Goal: Information Seeking & Learning: Check status

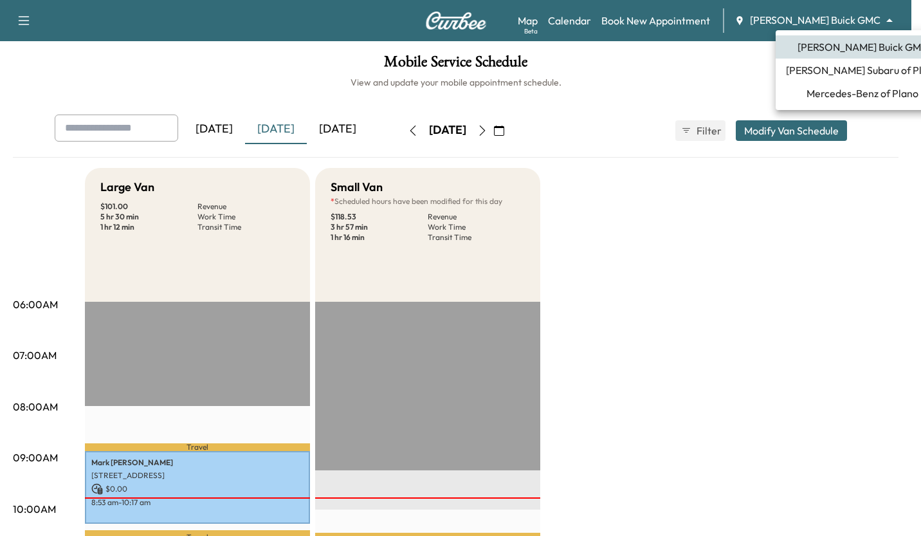
click at [866, 104] on li "Mercedes-Benz of Plano" at bounding box center [863, 93] width 174 height 23
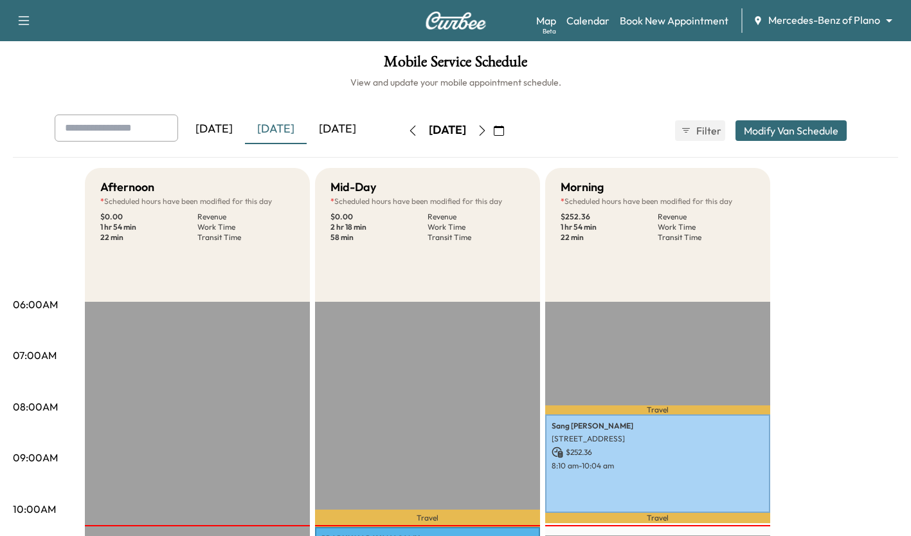
click at [276, 139] on div "[DATE]" at bounding box center [276, 129] width 62 height 30
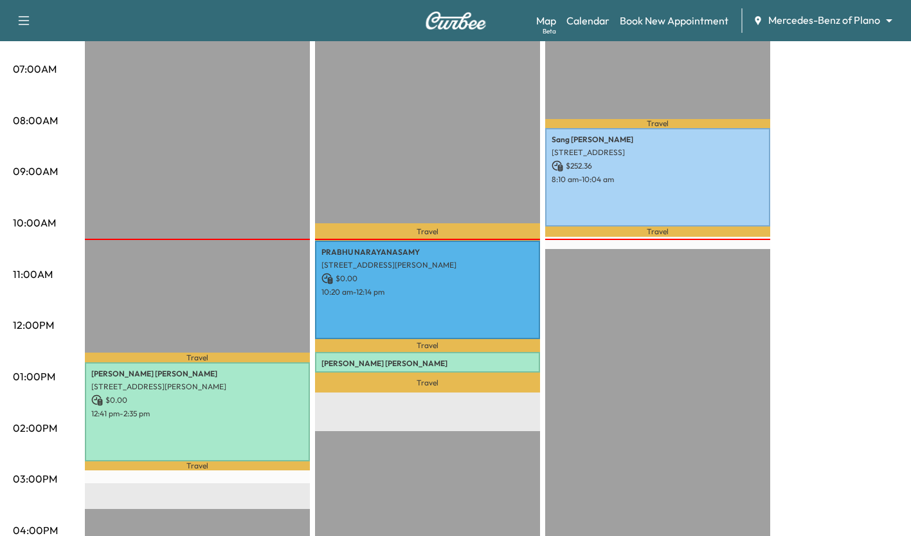
scroll to position [323, 0]
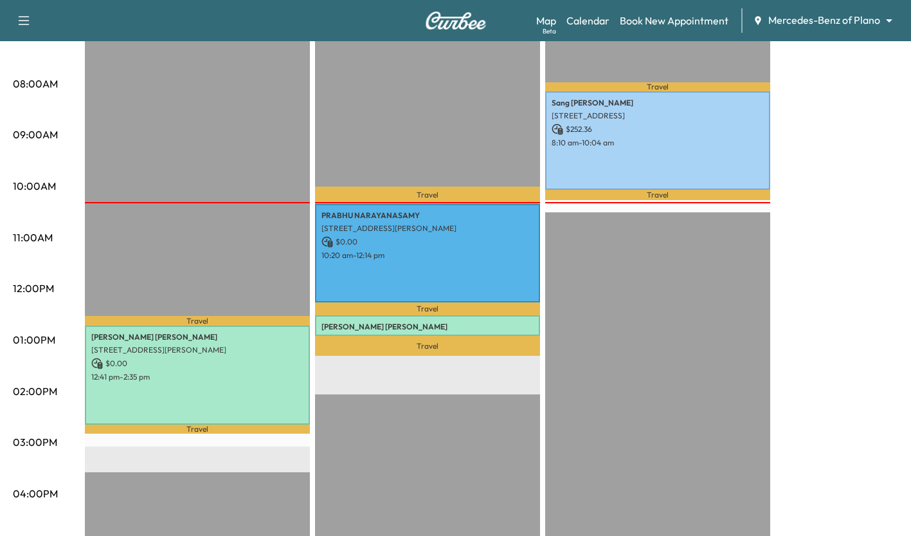
click at [507, 323] on p "[PERSON_NAME]" at bounding box center [428, 327] width 212 height 10
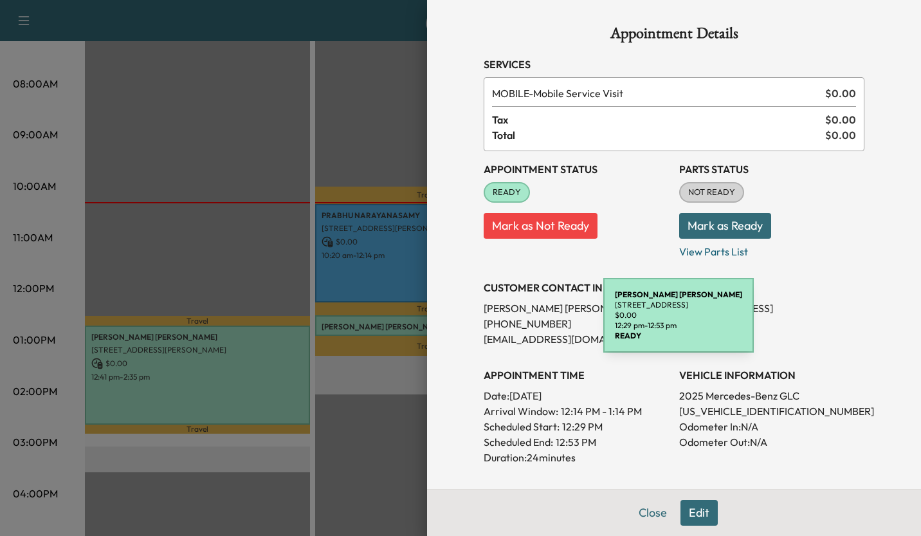
click at [624, 275] on div "CUSTOMER CONTACT INFO [PERSON_NAME] [PHONE_NUMBER] [EMAIL_ADDRESS][DOMAIN_NAME]" at bounding box center [576, 307] width 185 height 77
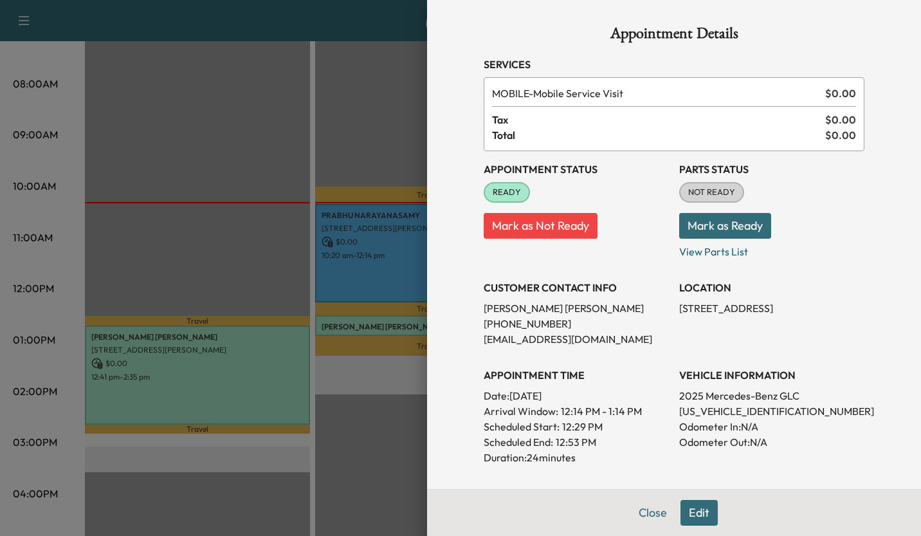
click at [331, 95] on div at bounding box center [460, 268] width 921 height 536
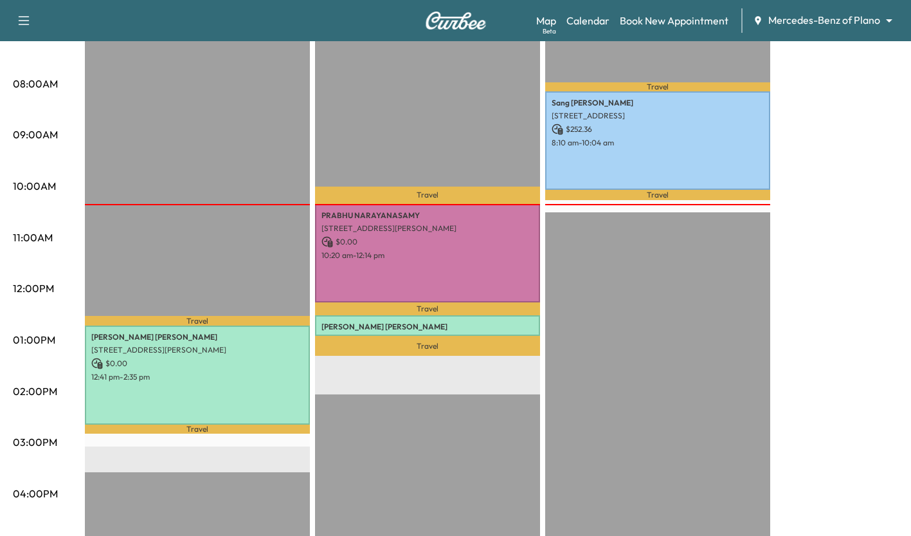
click at [459, 315] on div "[PERSON_NAME] [STREET_ADDRESS][PERSON_NAME][PERSON_NAME] $ 0.00 12:29 pm - 12:5…" at bounding box center [427, 325] width 225 height 21
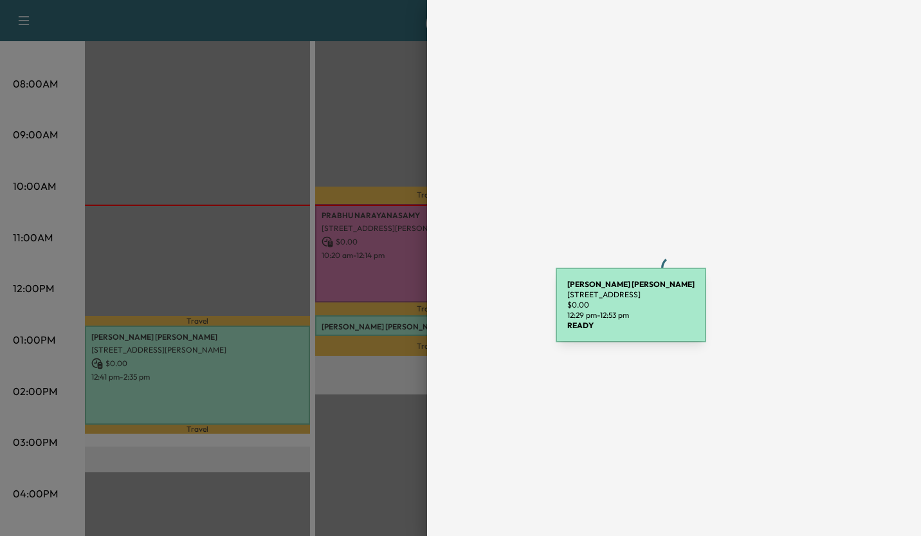
click at [461, 347] on div at bounding box center [674, 268] width 494 height 536
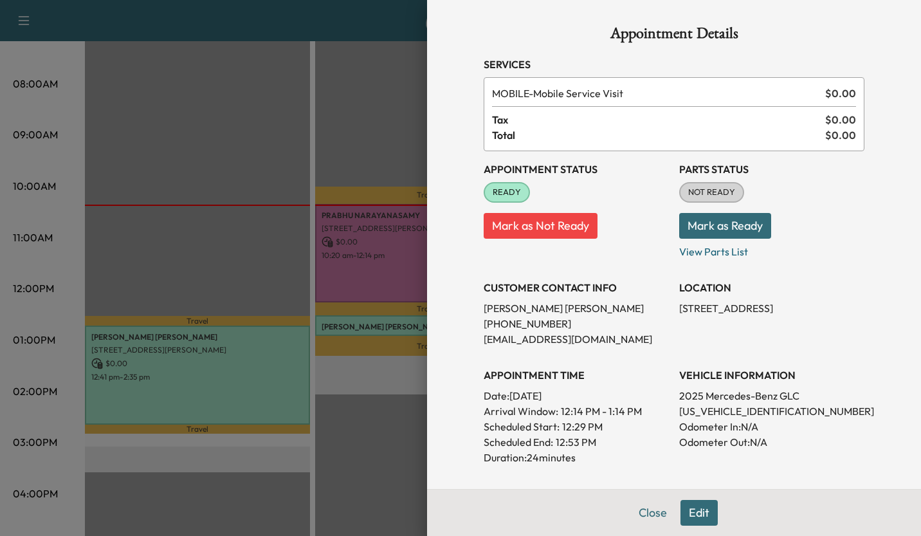
click at [228, 232] on div at bounding box center [460, 268] width 921 height 536
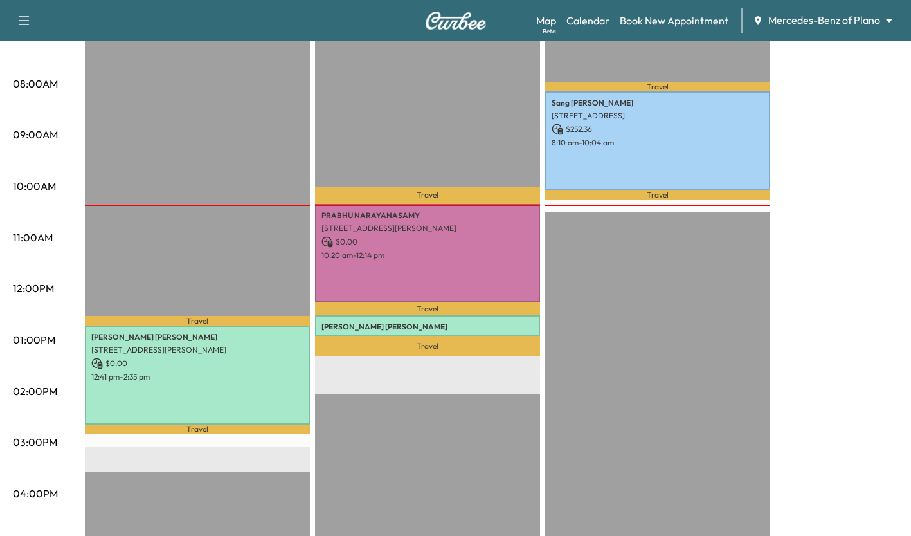
click at [514, 323] on p "[PERSON_NAME]" at bounding box center [428, 327] width 212 height 10
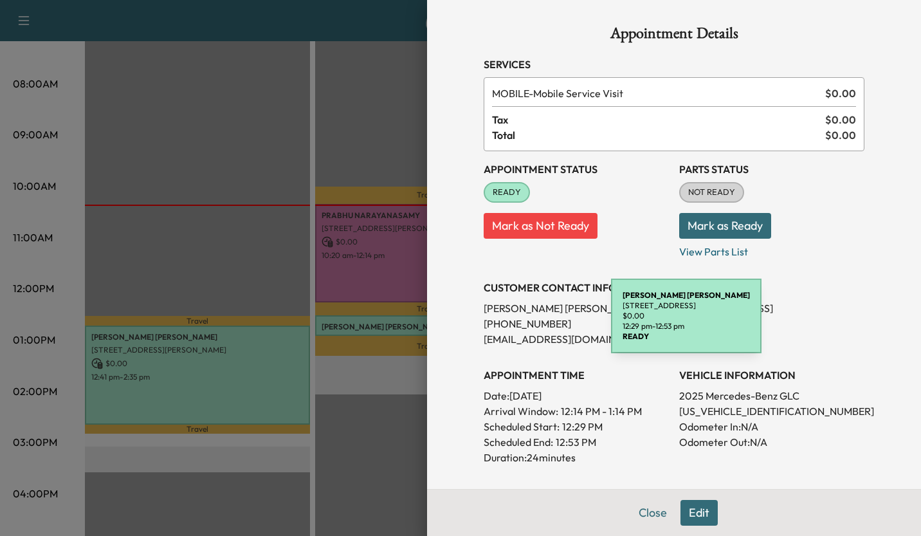
click at [842, 272] on div "LOCATION [STREET_ADDRESS]" at bounding box center [771, 307] width 185 height 77
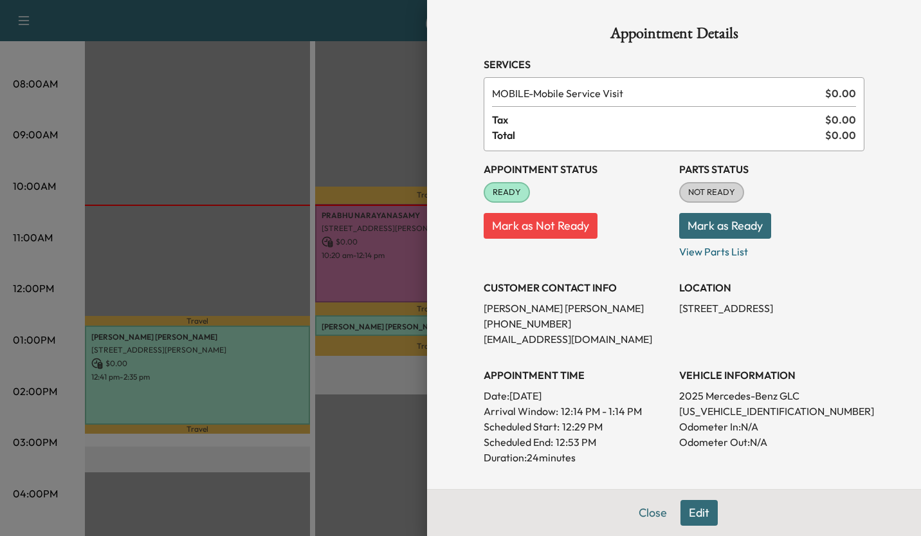
click at [336, 89] on div at bounding box center [460, 268] width 921 height 536
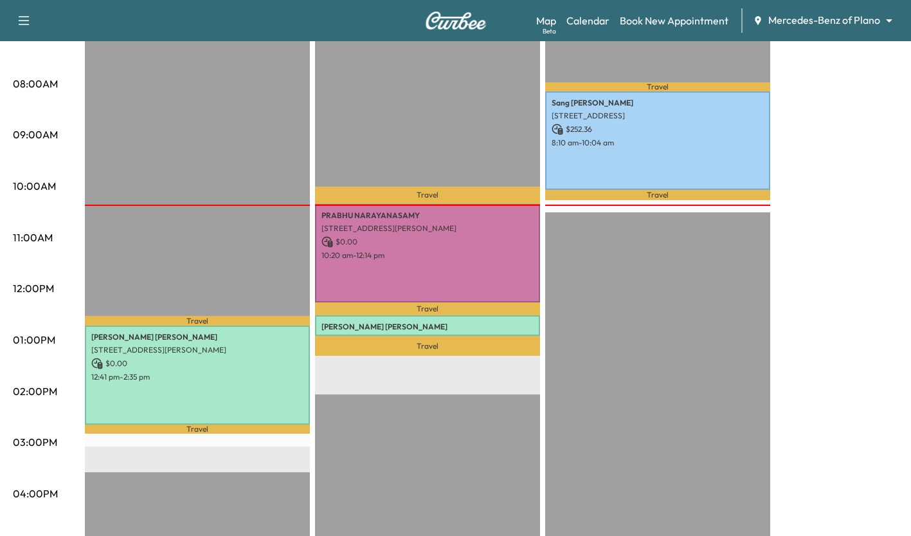
click at [846, 1] on div "Support Log Out Map Beta Calendar Book New Appointment Mercedes-Benz of Plano *…" at bounding box center [455, 20] width 911 height 41
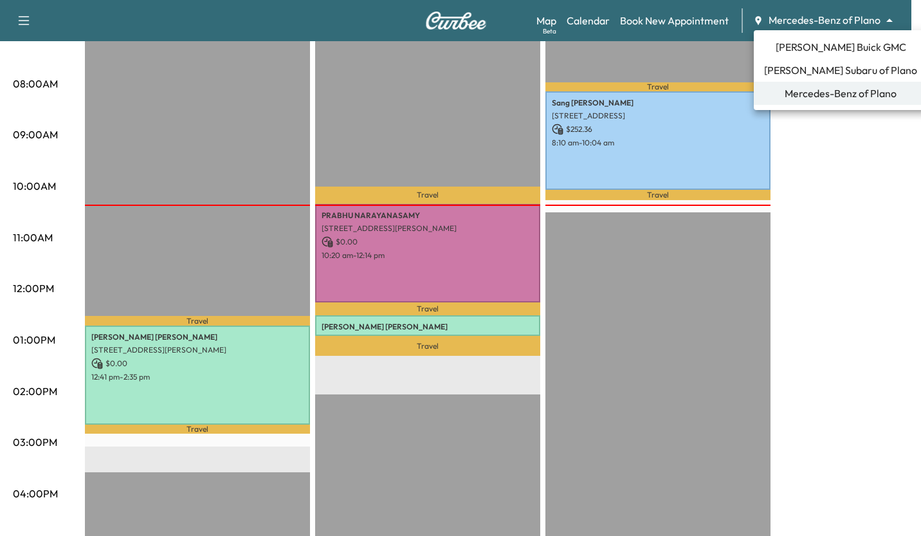
click at [855, 47] on span "[PERSON_NAME] Buick GMC" at bounding box center [841, 46] width 131 height 15
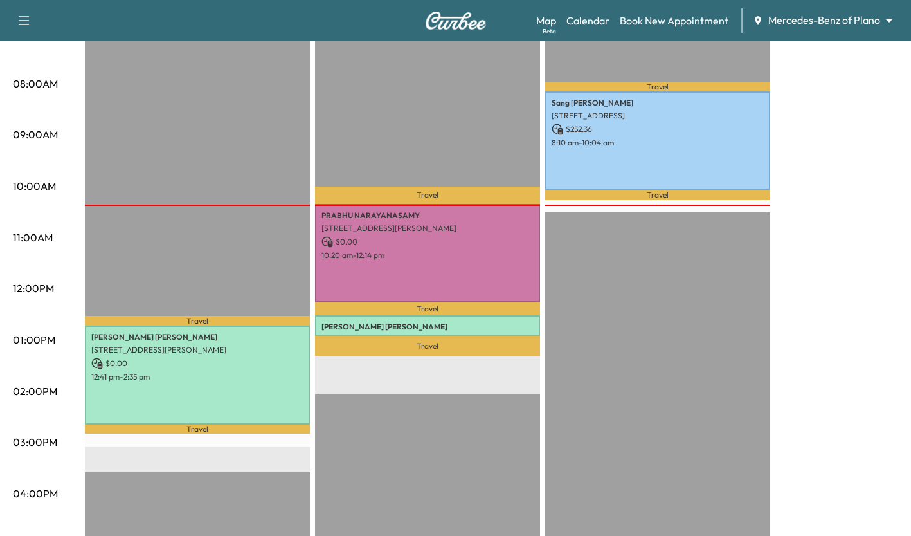
scroll to position [0, 0]
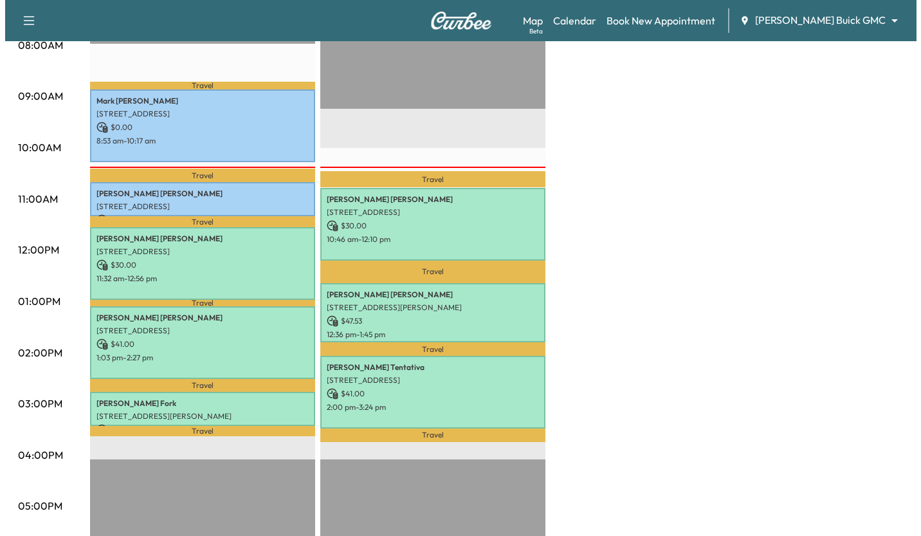
scroll to position [413, 0]
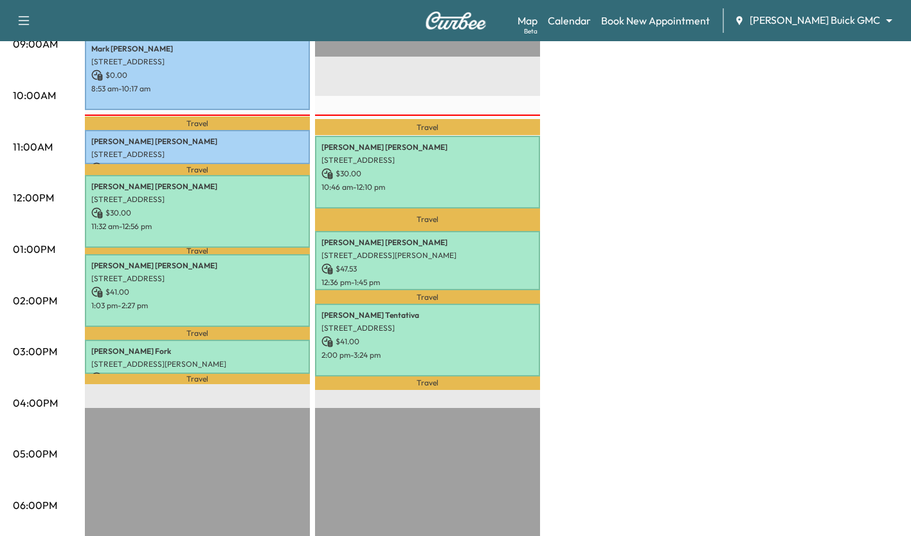
click at [245, 359] on p "[STREET_ADDRESS][PERSON_NAME]" at bounding box center [197, 364] width 212 height 10
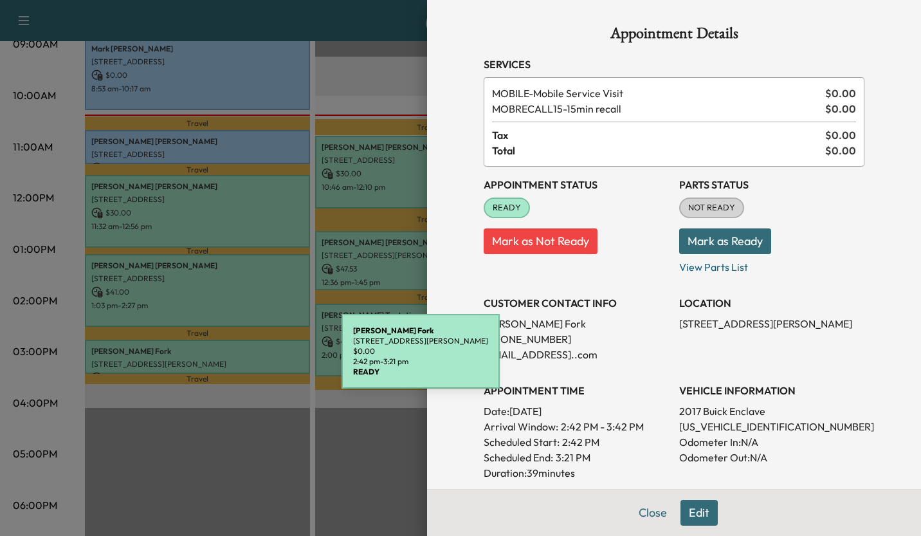
click at [337, 431] on div at bounding box center [460, 268] width 921 height 536
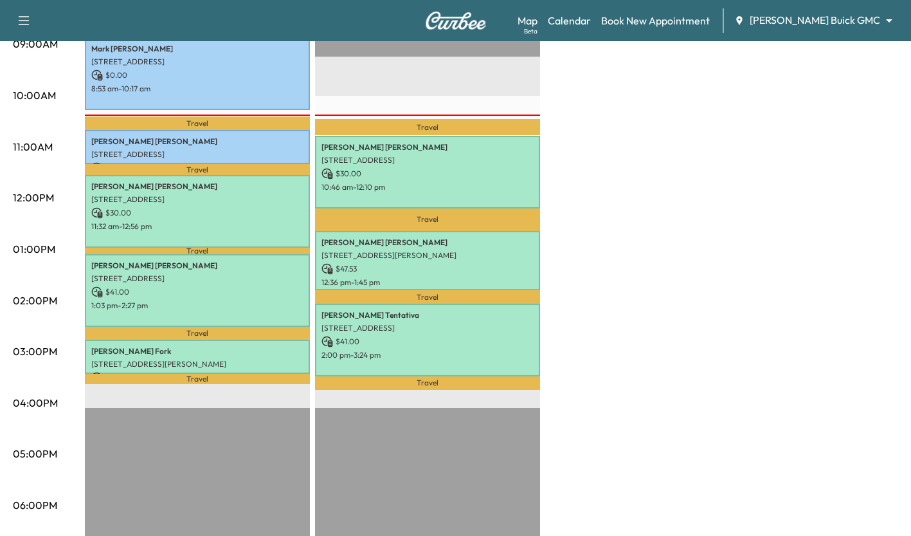
click at [255, 346] on p "[PERSON_NAME] Fork" at bounding box center [197, 351] width 212 height 10
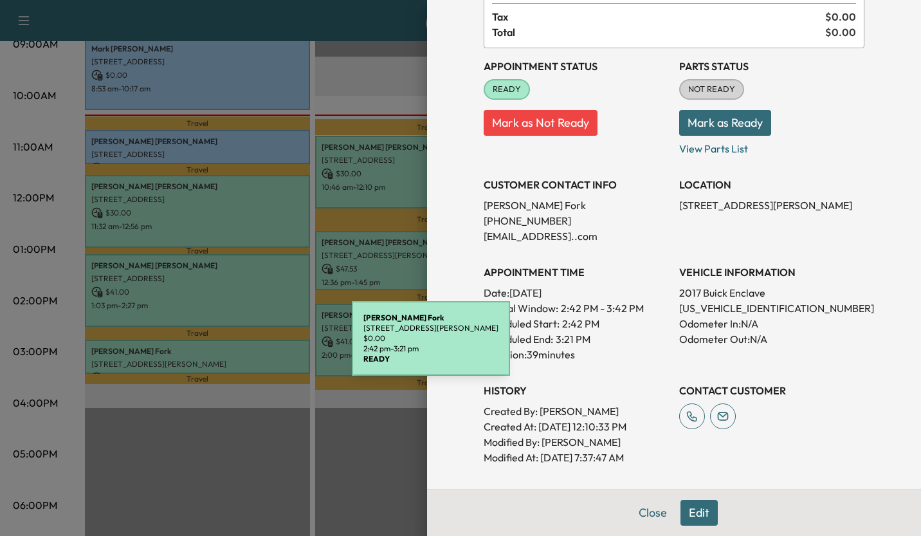
scroll to position [194, 0]
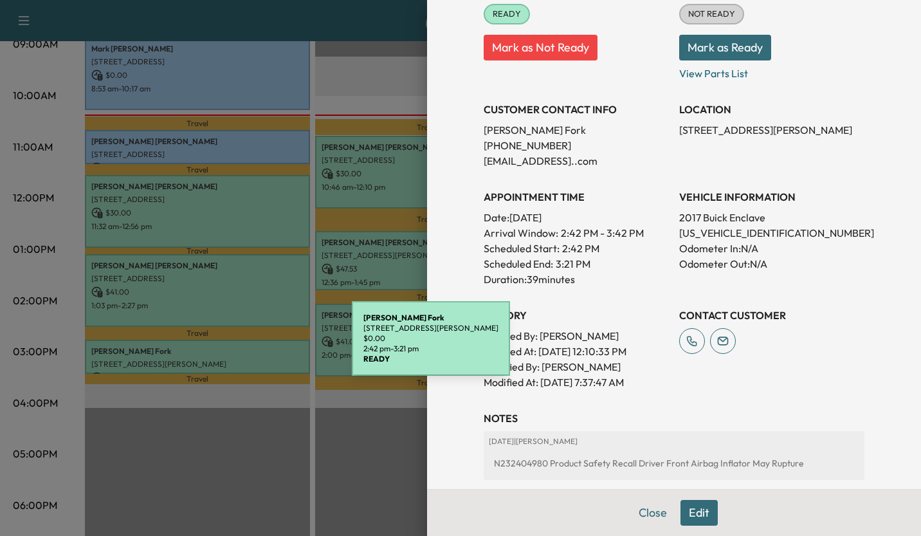
click at [862, 276] on div "Appointment Details Services MOBILE - Mobile Service Visit $ 0.00 MOBRECALL15 -…" at bounding box center [674, 216] width 412 height 820
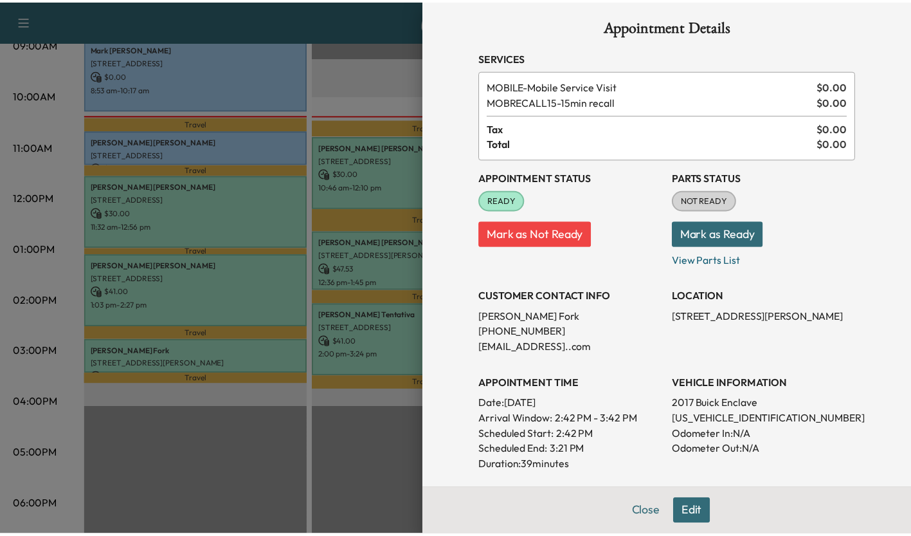
scroll to position [0, 0]
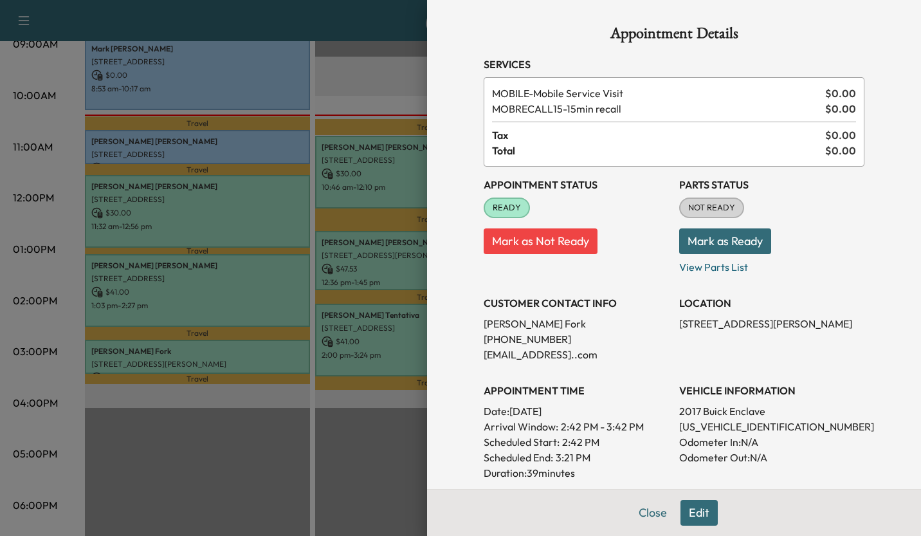
click at [322, 462] on div at bounding box center [460, 268] width 921 height 536
